Goal: Information Seeking & Learning: Learn about a topic

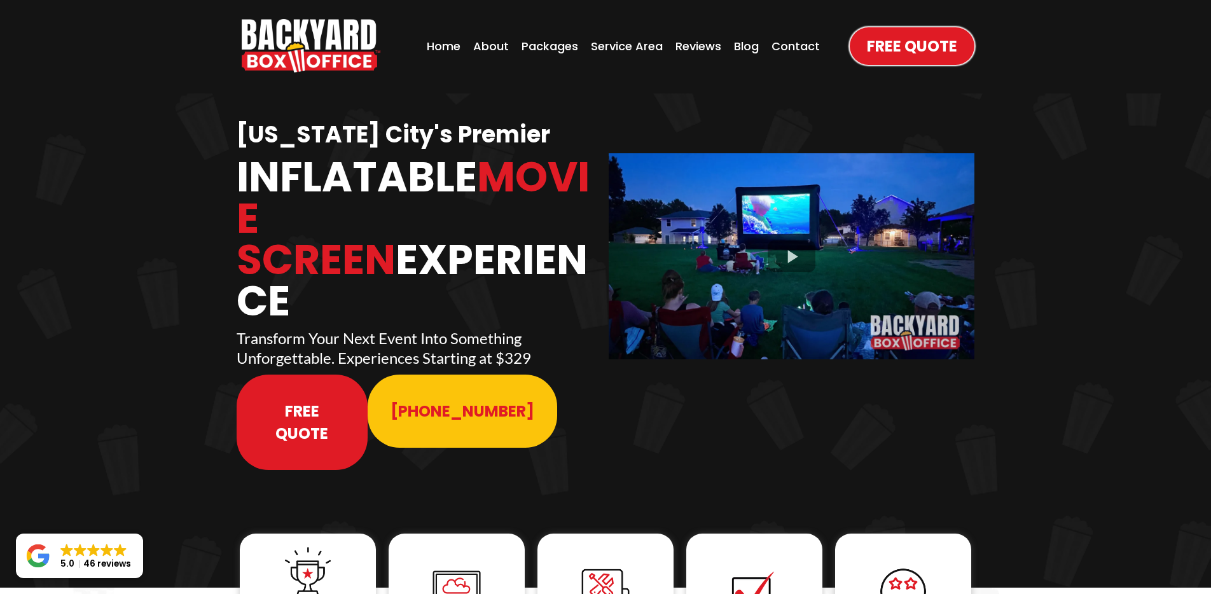
scroll to position [3, 0]
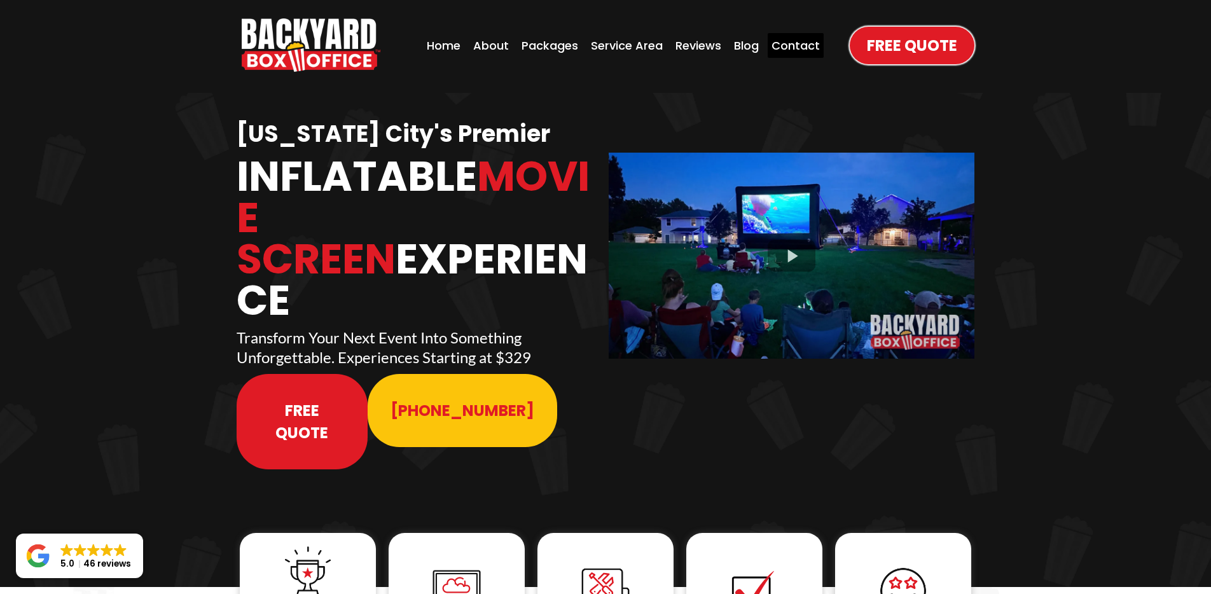
click at [780, 48] on div "Contact" at bounding box center [795, 45] width 56 height 25
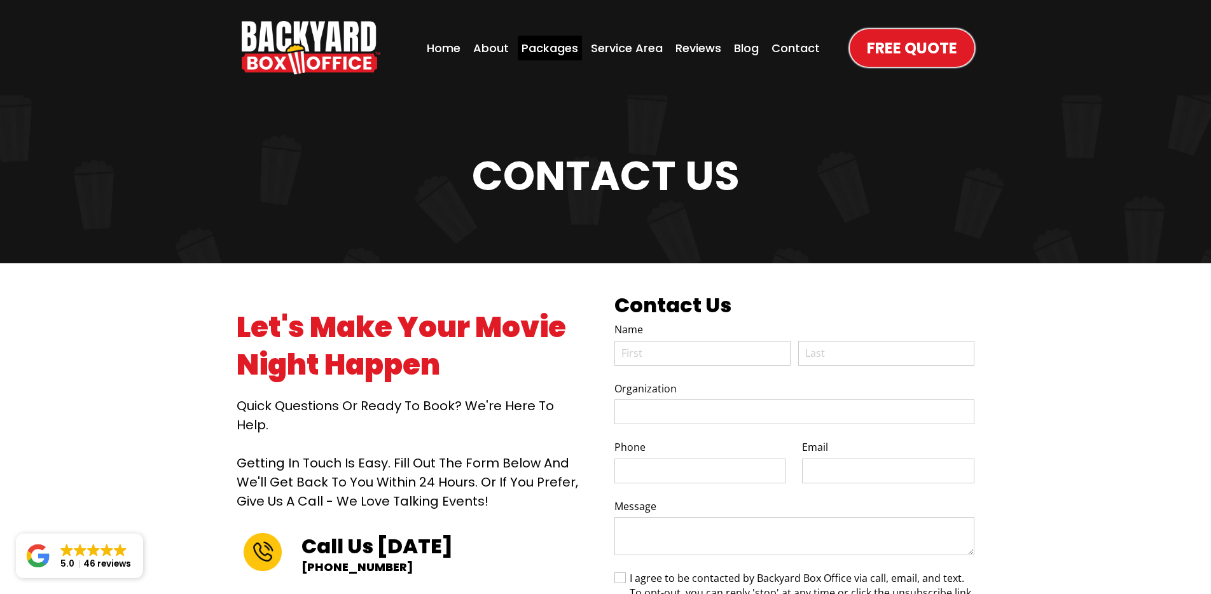
click at [543, 53] on div "Packages" at bounding box center [550, 48] width 64 height 25
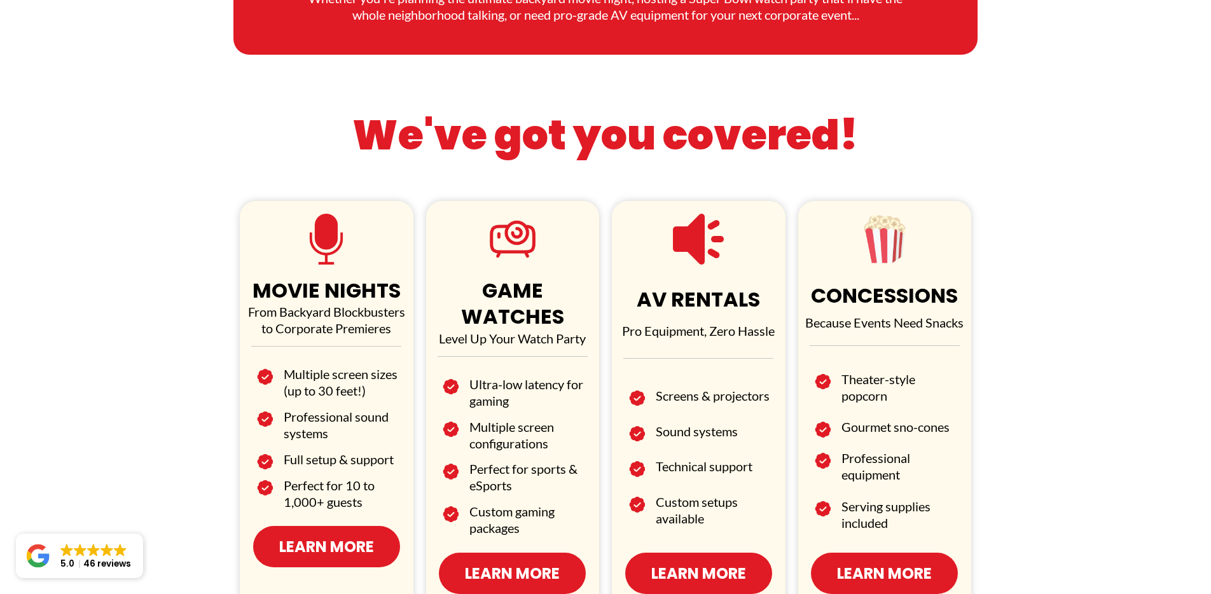
scroll to position [596, 0]
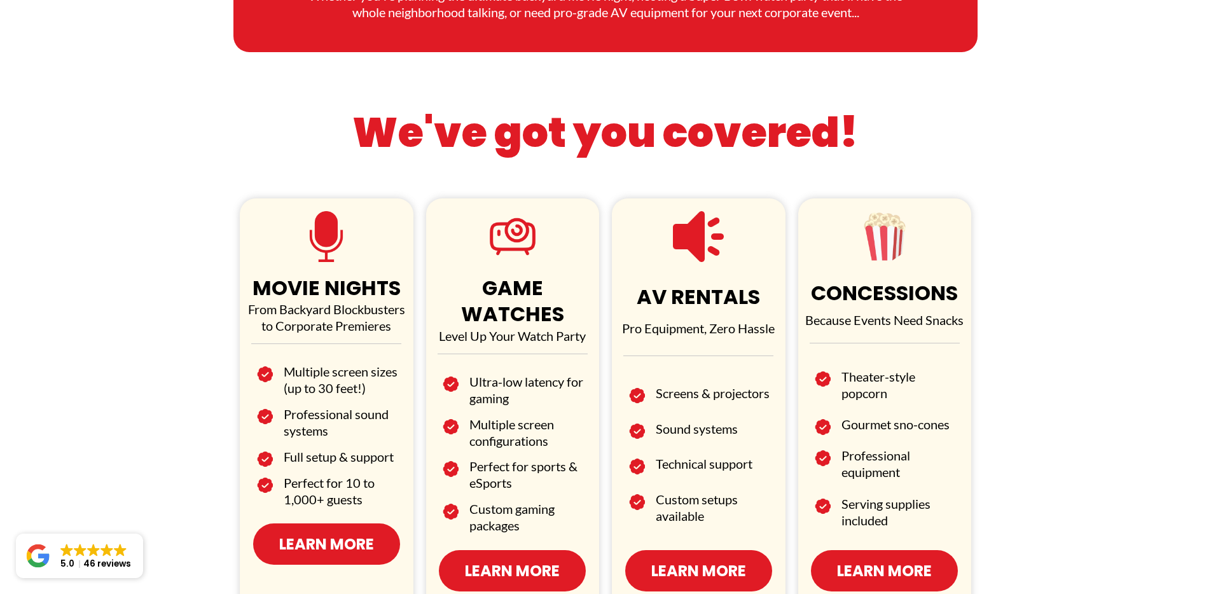
click at [499, 559] on span "Learn More" at bounding box center [512, 570] width 95 height 22
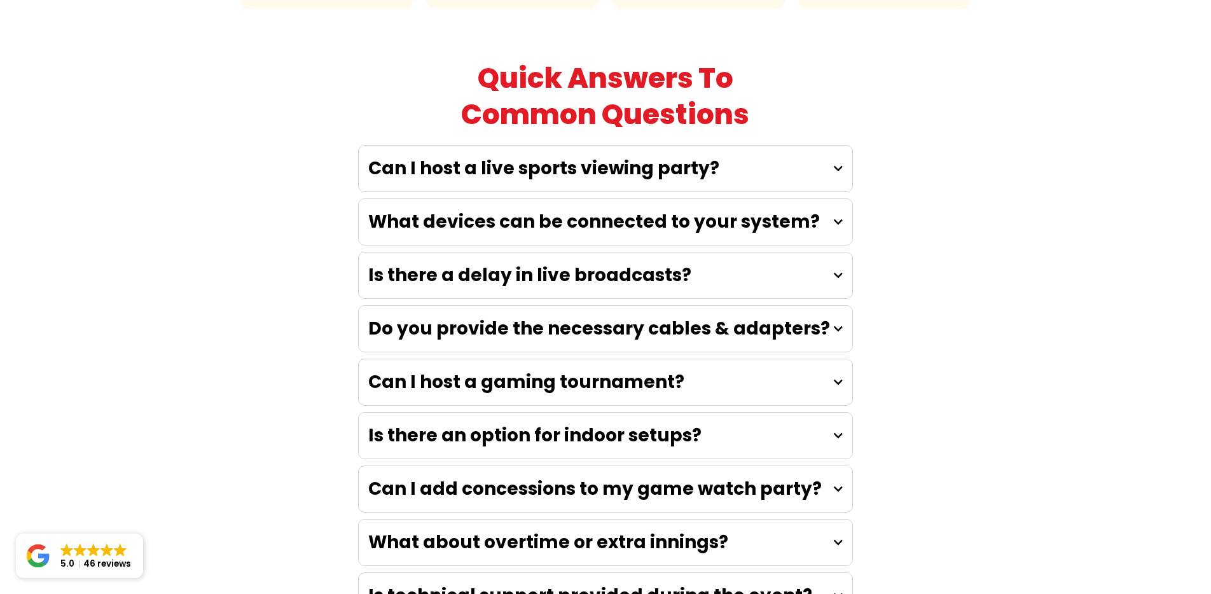
scroll to position [3656, 0]
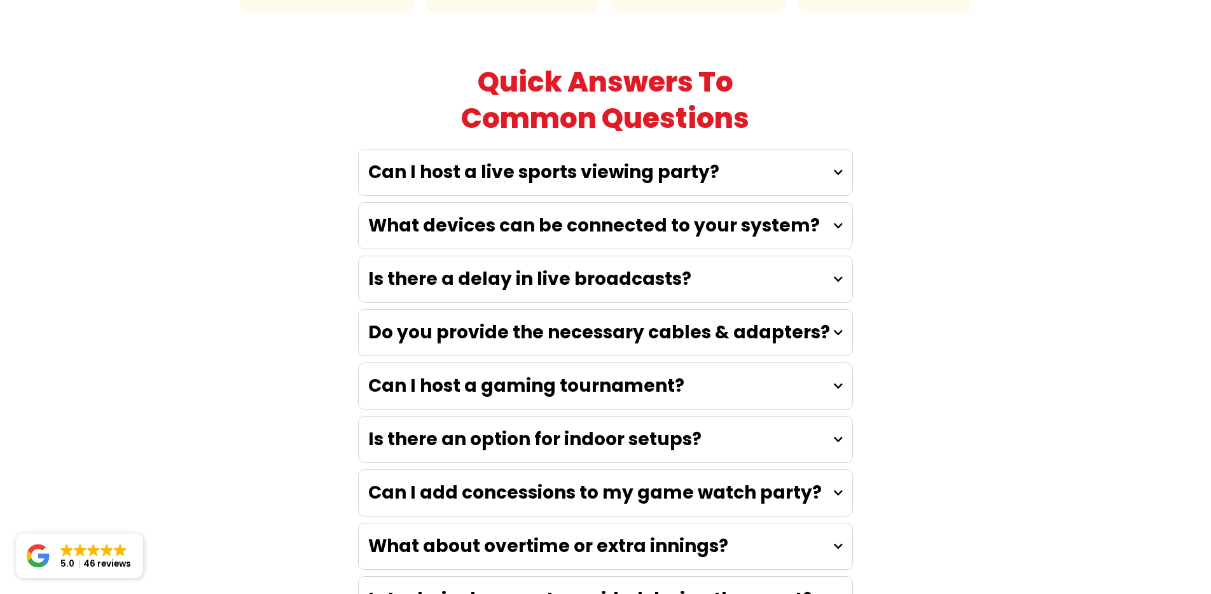
click at [813, 256] on div "Is there a delay in live broadcasts?" at bounding box center [605, 279] width 493 height 46
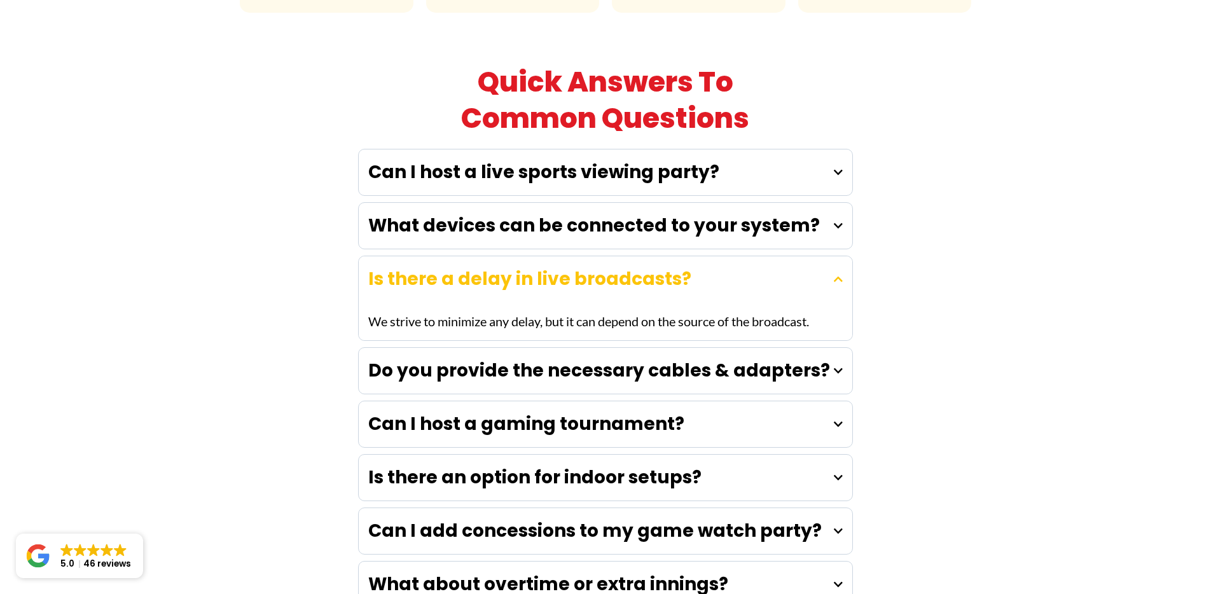
click at [813, 256] on div "Is there a delay in live broadcasts?" at bounding box center [605, 279] width 493 height 46
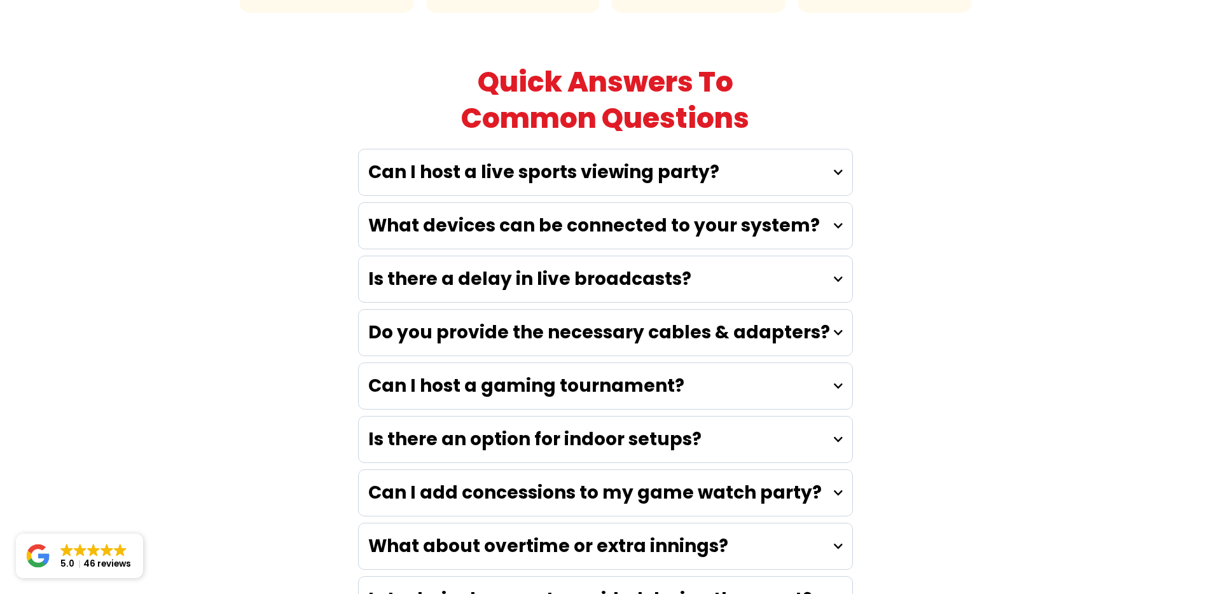
click at [811, 154] on div "Can I host a live sports viewing party?" at bounding box center [605, 172] width 493 height 46
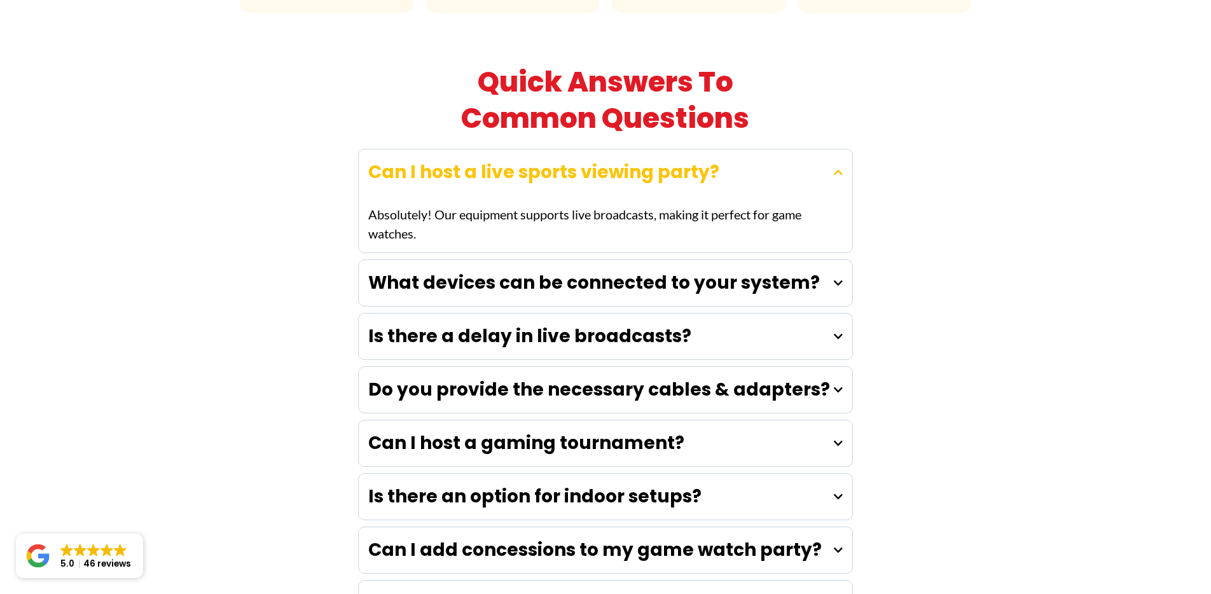
click at [814, 152] on div "Can I host a live sports viewing party?" at bounding box center [605, 172] width 493 height 46
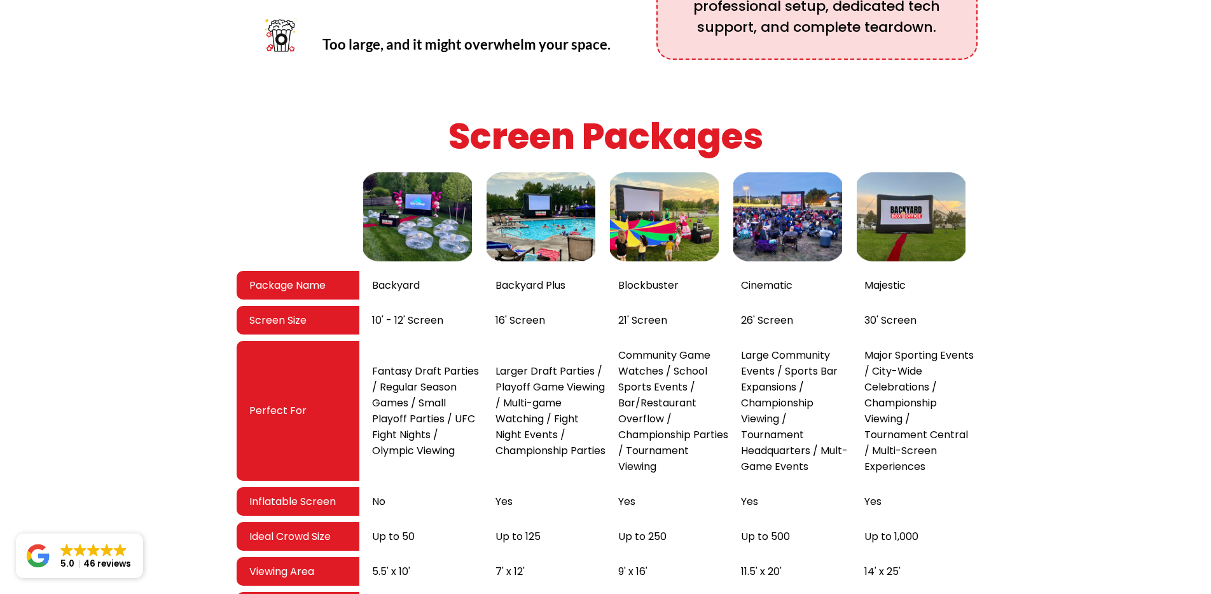
scroll to position [2144, 0]
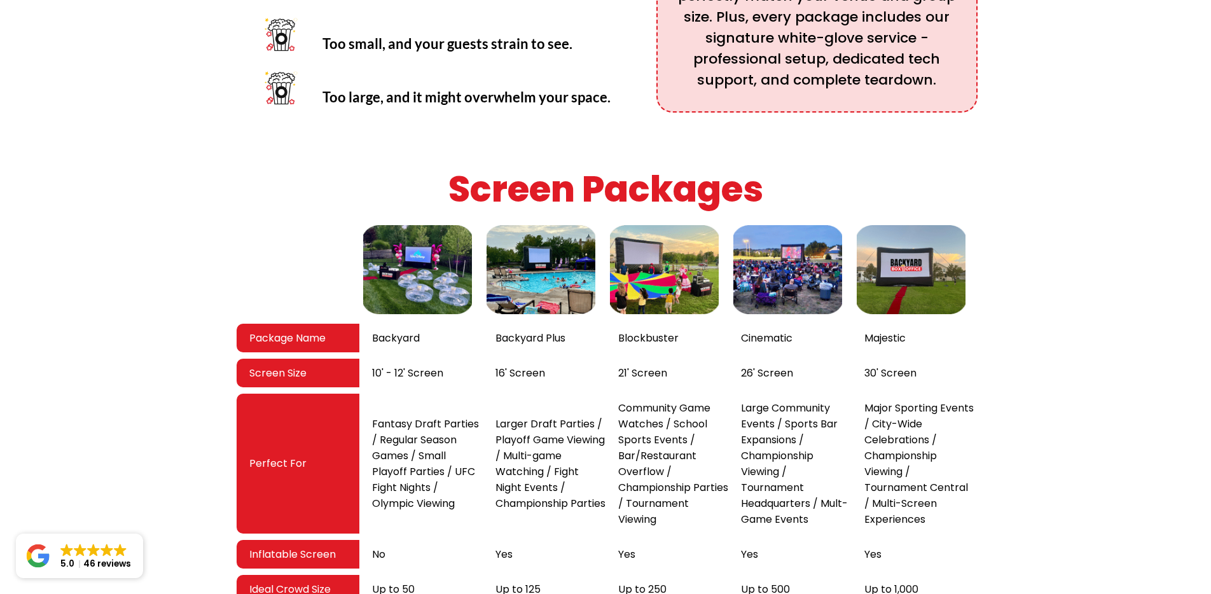
click at [542, 222] on img at bounding box center [540, 269] width 115 height 95
click at [662, 247] on img at bounding box center [664, 269] width 115 height 95
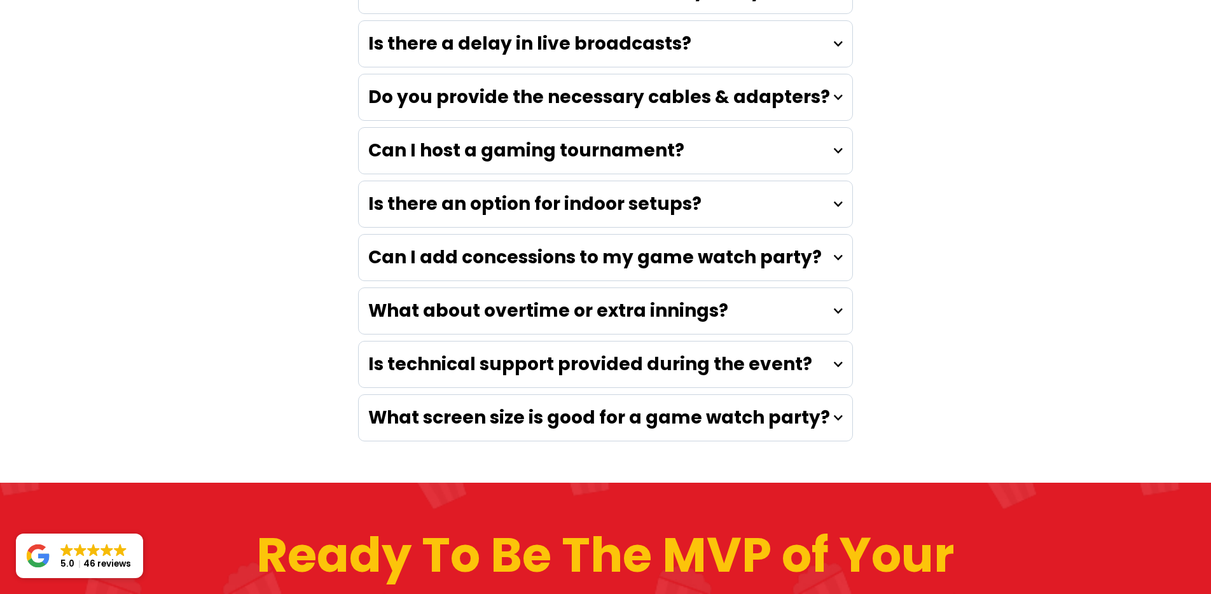
scroll to position [3892, 0]
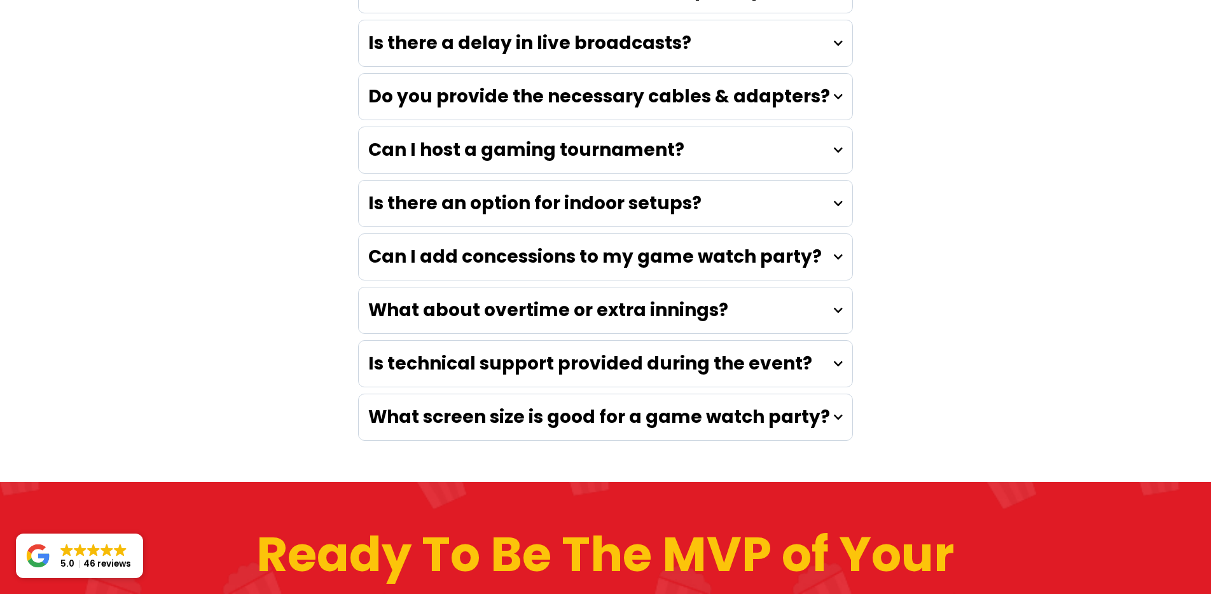
click at [749, 351] on strong "Is technical support provided during the event?" at bounding box center [590, 363] width 444 height 25
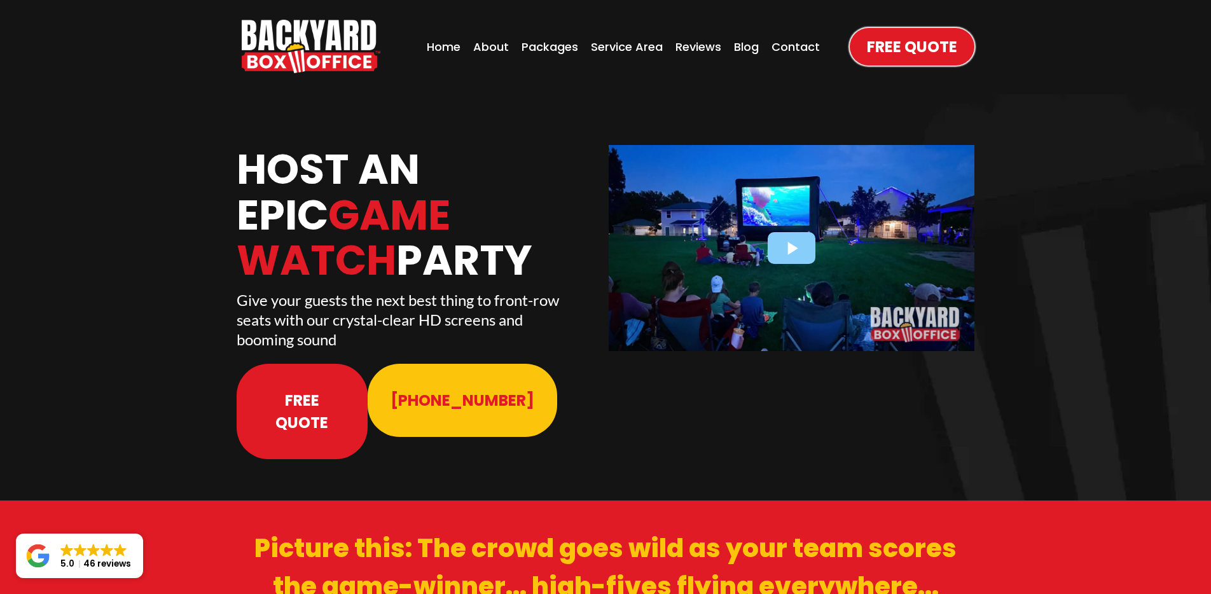
scroll to position [0, 0]
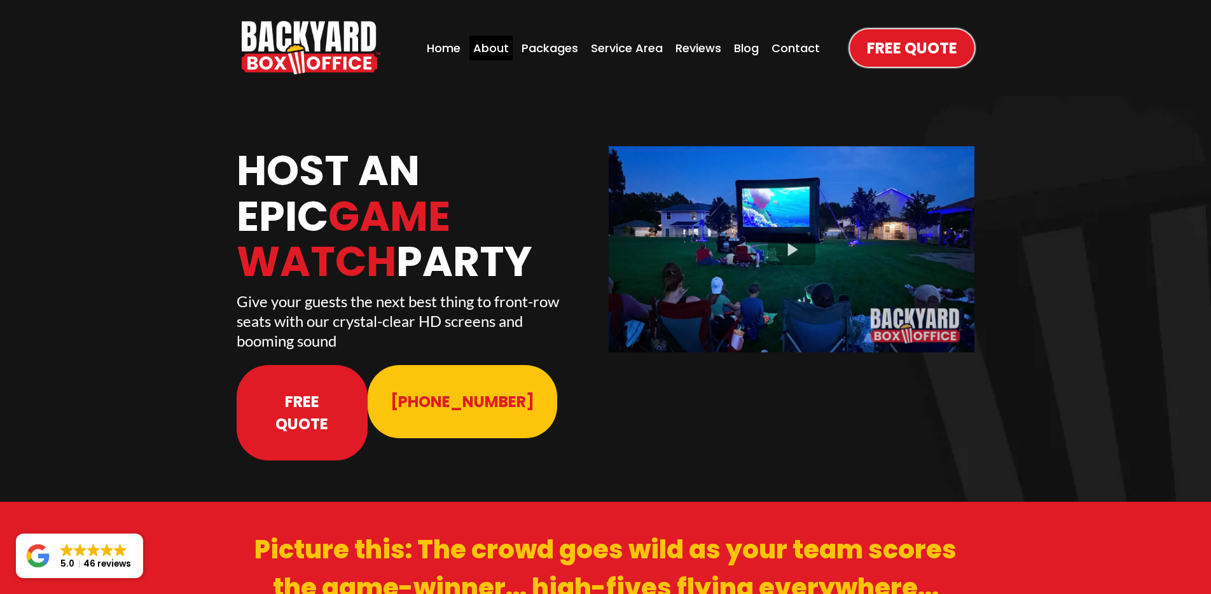
click at [504, 53] on div "About" at bounding box center [490, 48] width 43 height 25
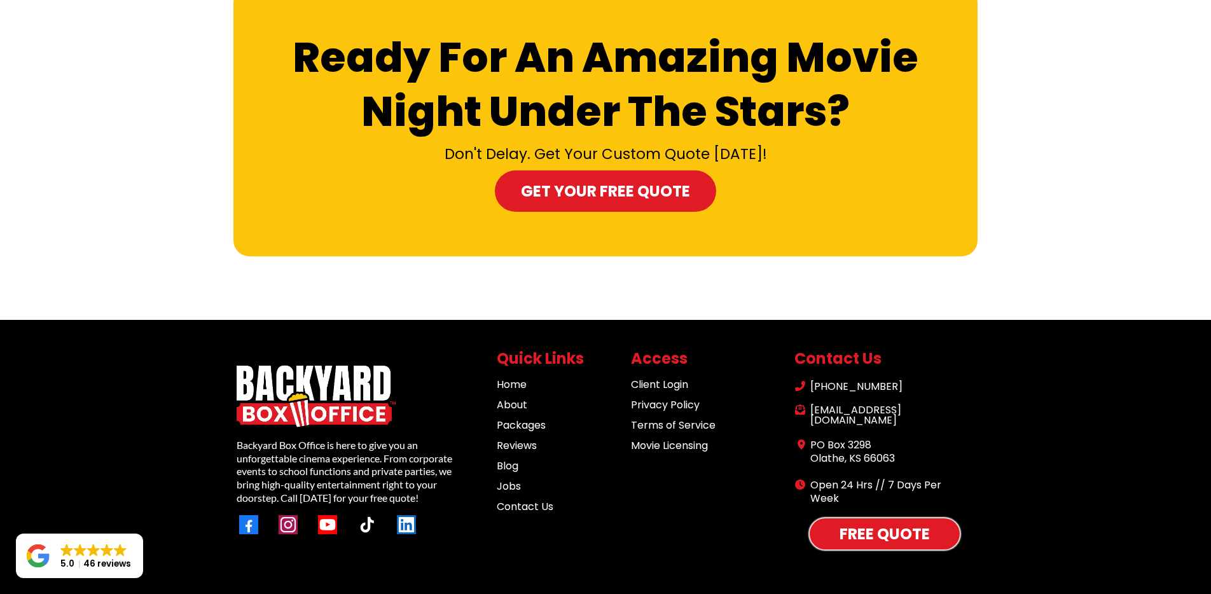
scroll to position [3921, 0]
